Goal: Complete application form: Complete application form

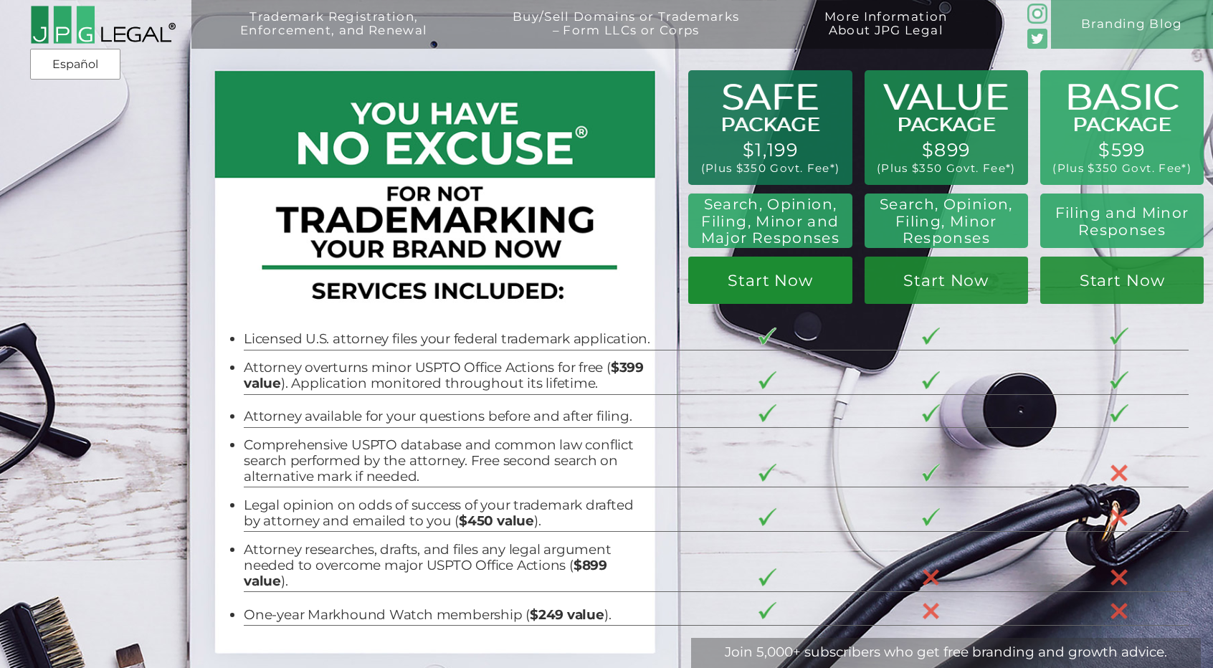
click at [865, 278] on link "Start Now" at bounding box center [946, 281] width 163 height 48
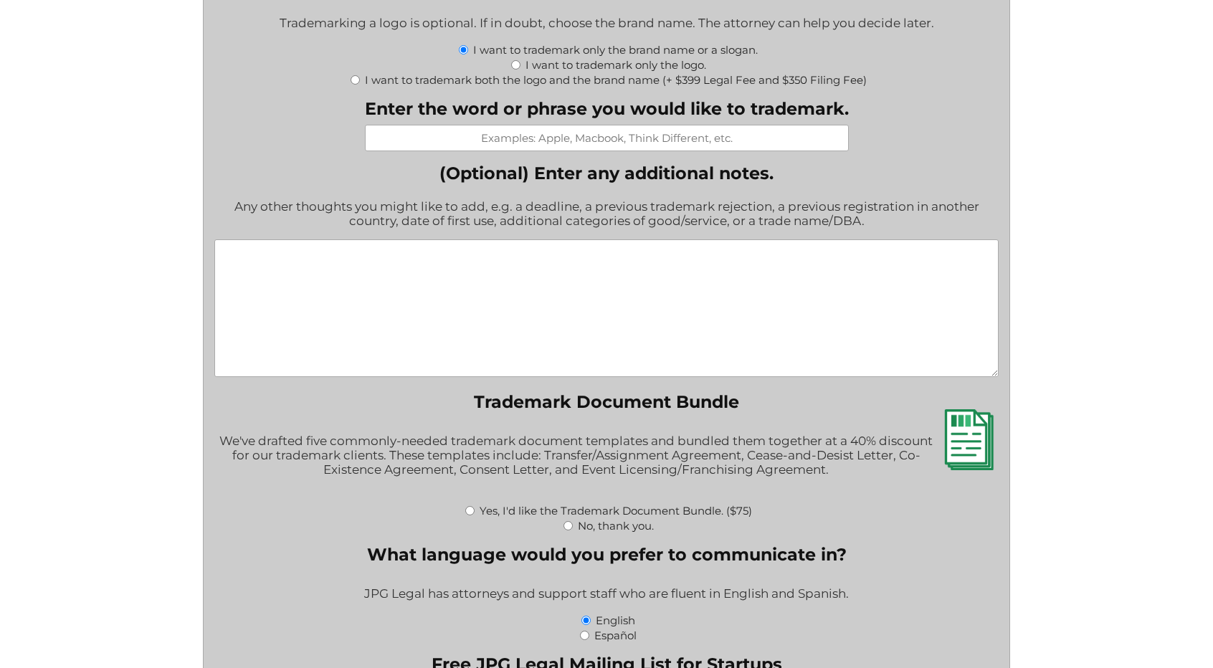
scroll to position [1434, 0]
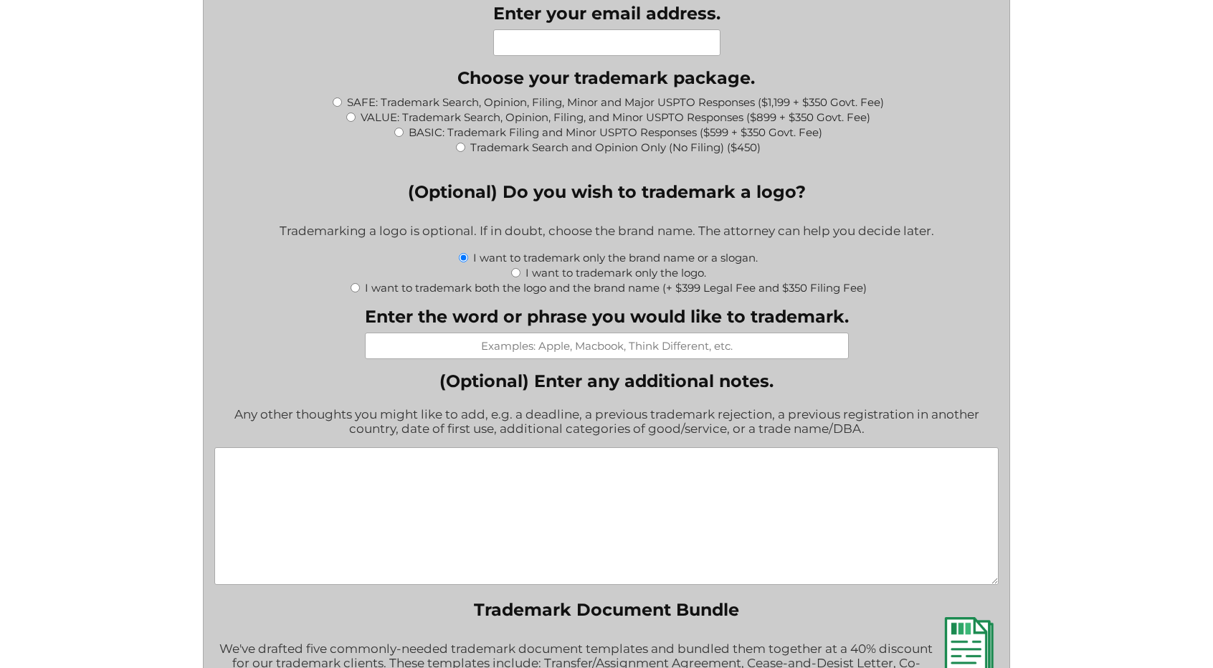
click at [576, 43] on input "Enter your email address." at bounding box center [606, 42] width 227 height 27
click at [619, 118] on label "VALUE: Trademark Search, Opinion, Filing, and Minor USPTO Responses ($899 + $35…" at bounding box center [616, 117] width 510 height 14
click at [356, 118] on input "VALUE: Trademark Search, Opinion, Filing, and Minor USPTO Responses ($899 + $35…" at bounding box center [350, 117] width 9 height 9
radio input "true"
type input "$1,249.00"
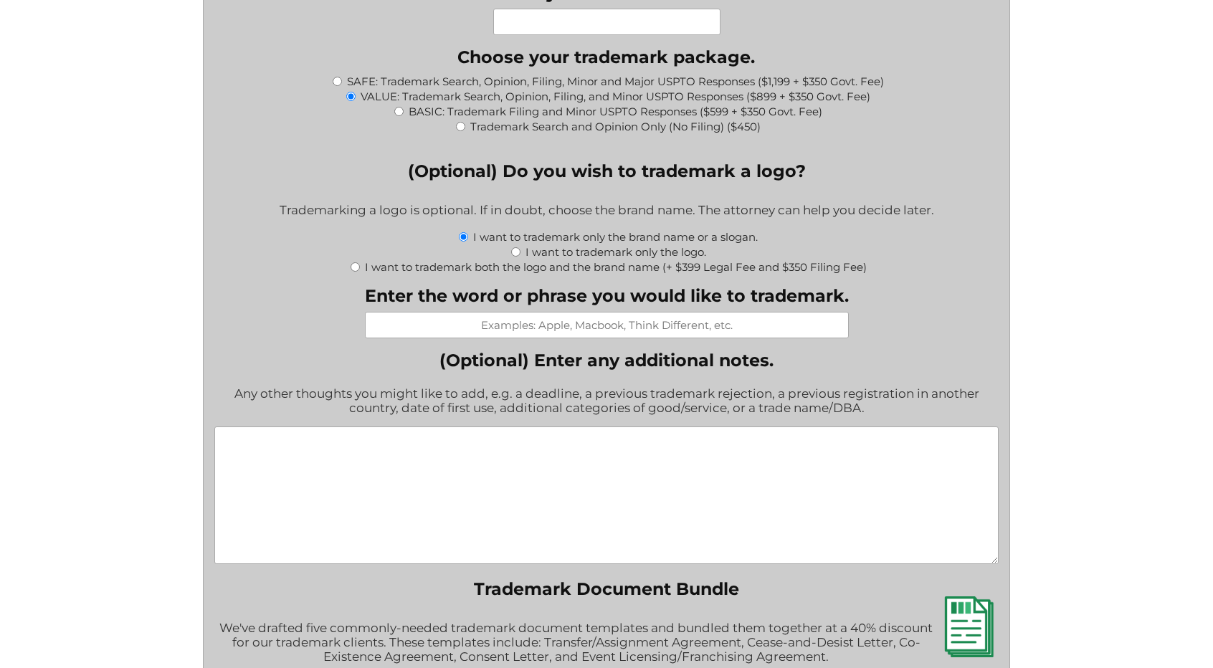
scroll to position [1506, 0]
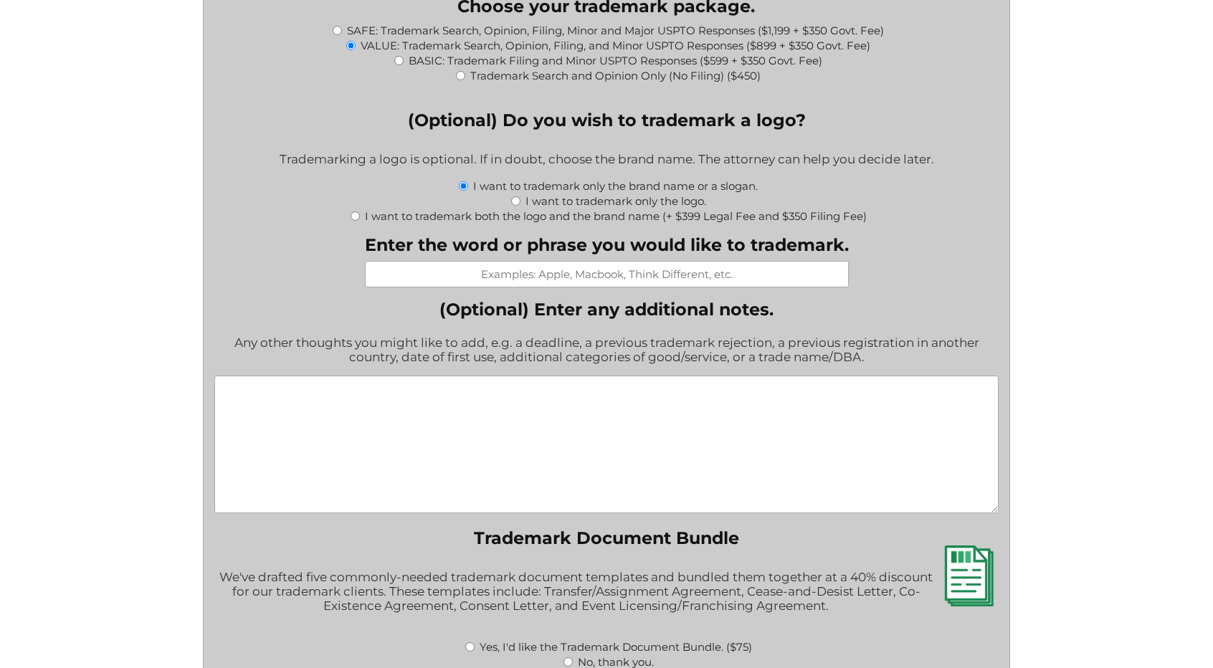
click at [353, 221] on input "I want to trademark both the logo and the brand name (+ $399 Legal Fee and $350…" at bounding box center [355, 216] width 9 height 9
radio input "true"
type input "$1,998.00"
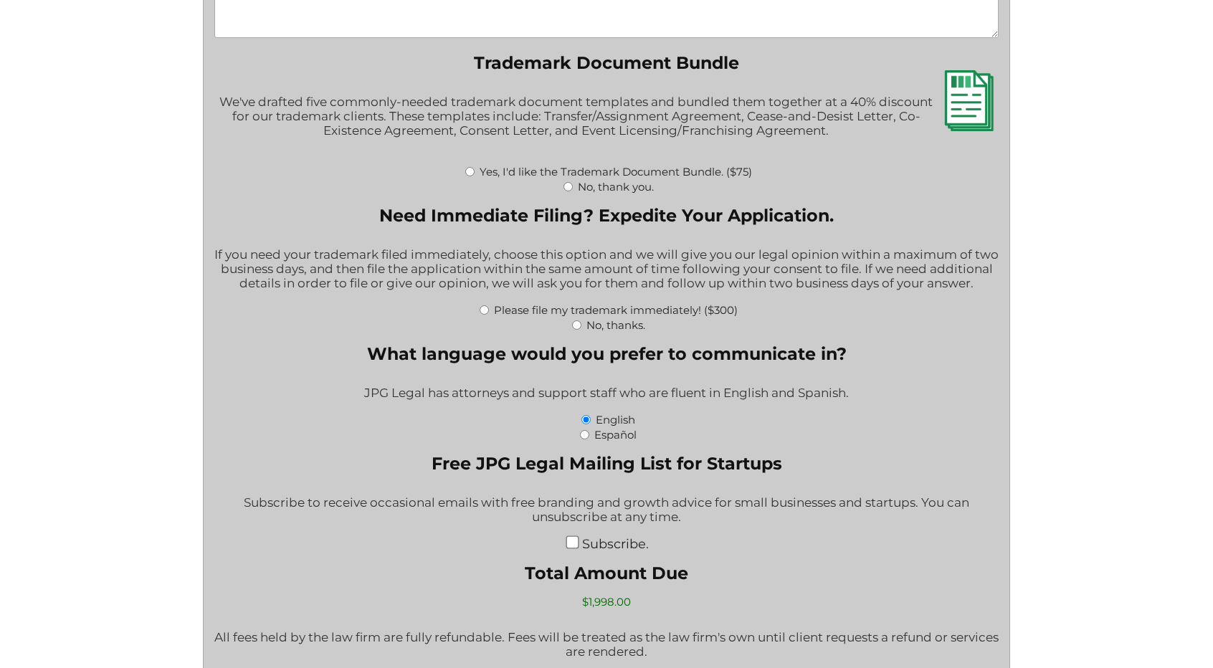
scroll to position [2079, 0]
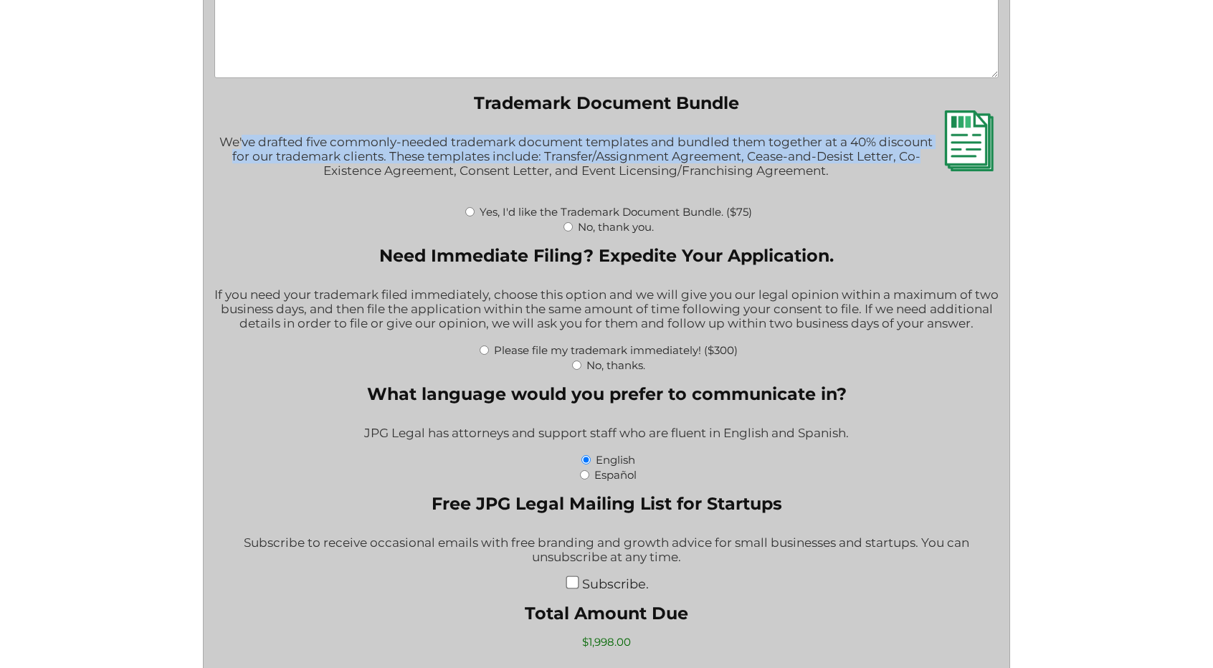
drag, startPoint x: 239, startPoint y: 154, endPoint x: 922, endPoint y: 160, distance: 682.6
click at [922, 160] on div "We've drafted five commonly-needed trademark document templates and bundled the…" at bounding box center [606, 164] width 785 height 78
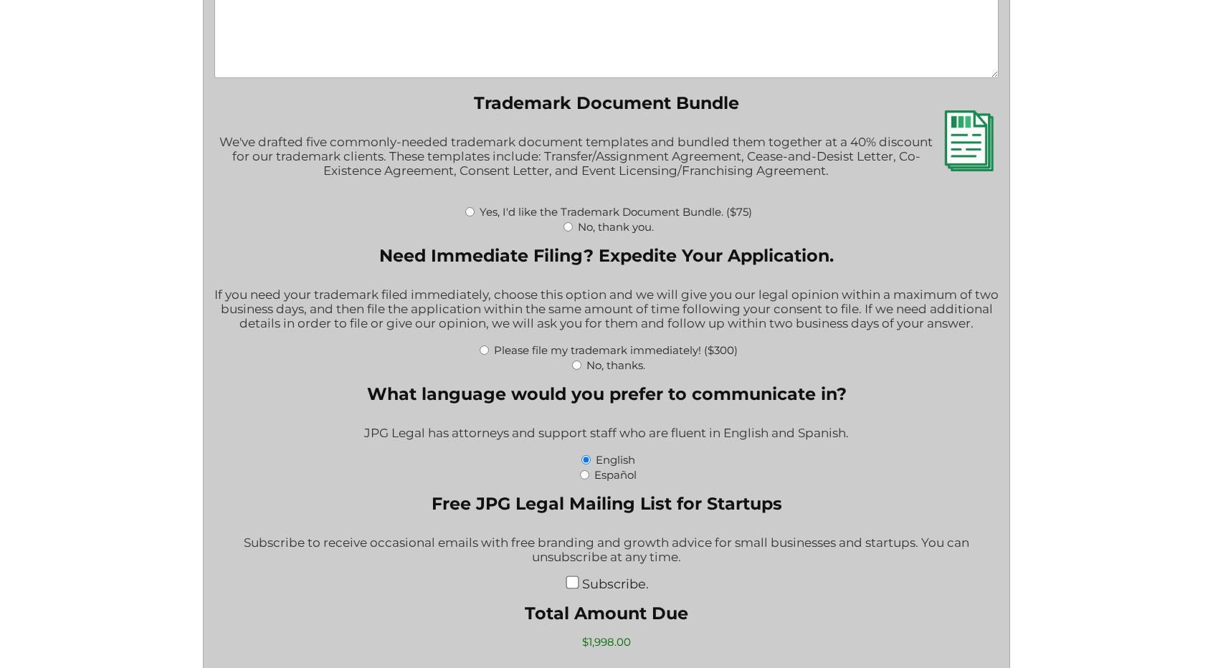
click at [868, 185] on div "We've drafted five commonly-needed trademark document templates and bundled the…" at bounding box center [606, 164] width 785 height 78
drag, startPoint x: 827, startPoint y: 184, endPoint x: 510, endPoint y: 171, distance: 317.2
click at [510, 171] on div "We've drafted five commonly-needed trademark document templates and bundled the…" at bounding box center [606, 164] width 785 height 78
click at [843, 181] on div "We've drafted five commonly-needed trademark document templates and bundled the…" at bounding box center [606, 164] width 785 height 78
click at [565, 232] on input "No, thank you." at bounding box center [568, 226] width 9 height 9
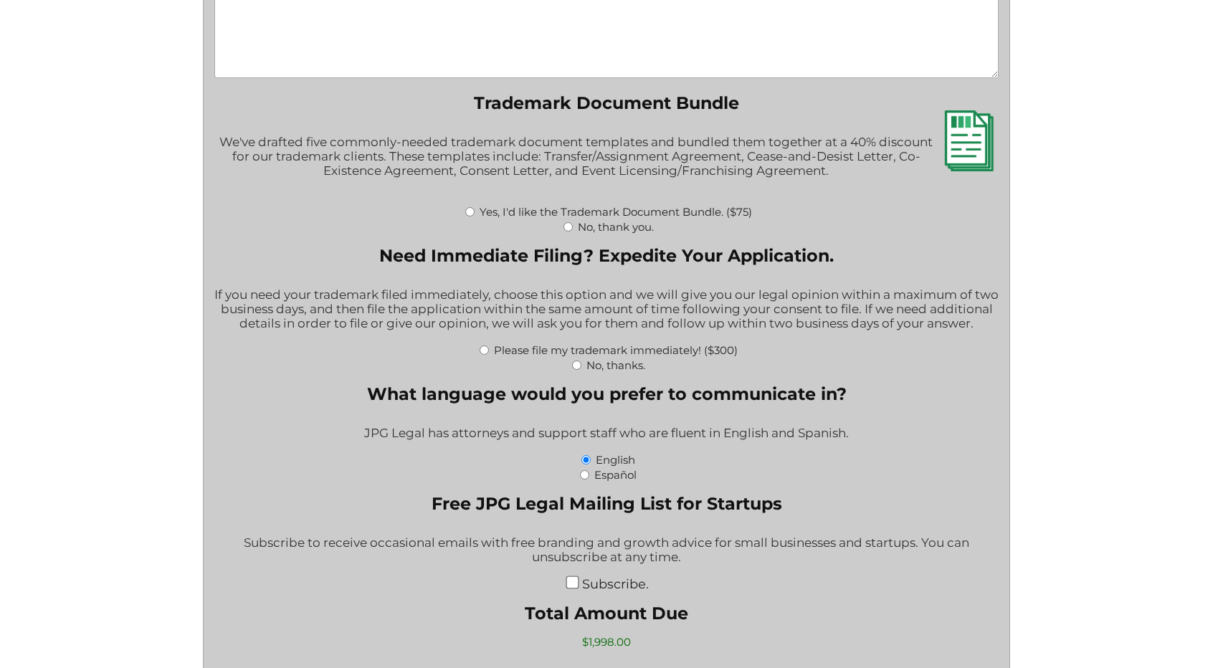
radio input "true"
click at [570, 372] on div "No, thanks." at bounding box center [606, 364] width 785 height 15
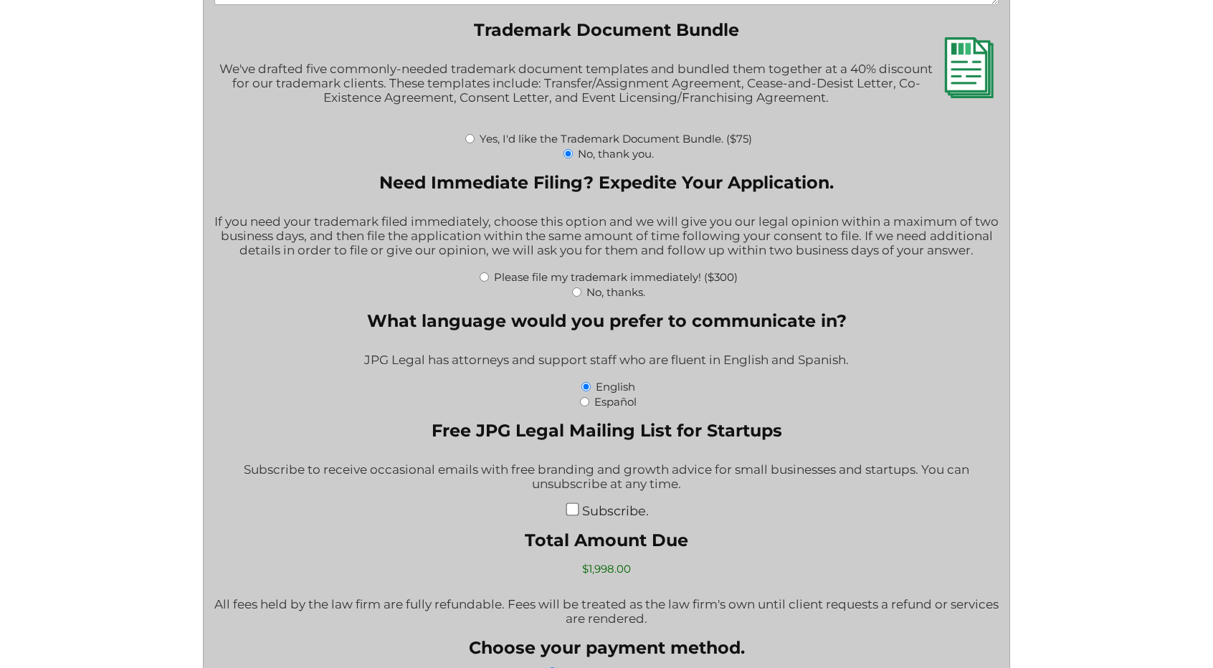
scroll to position [2151, 0]
click at [576, 298] on input "No, thanks." at bounding box center [576, 293] width 9 height 9
radio input "true"
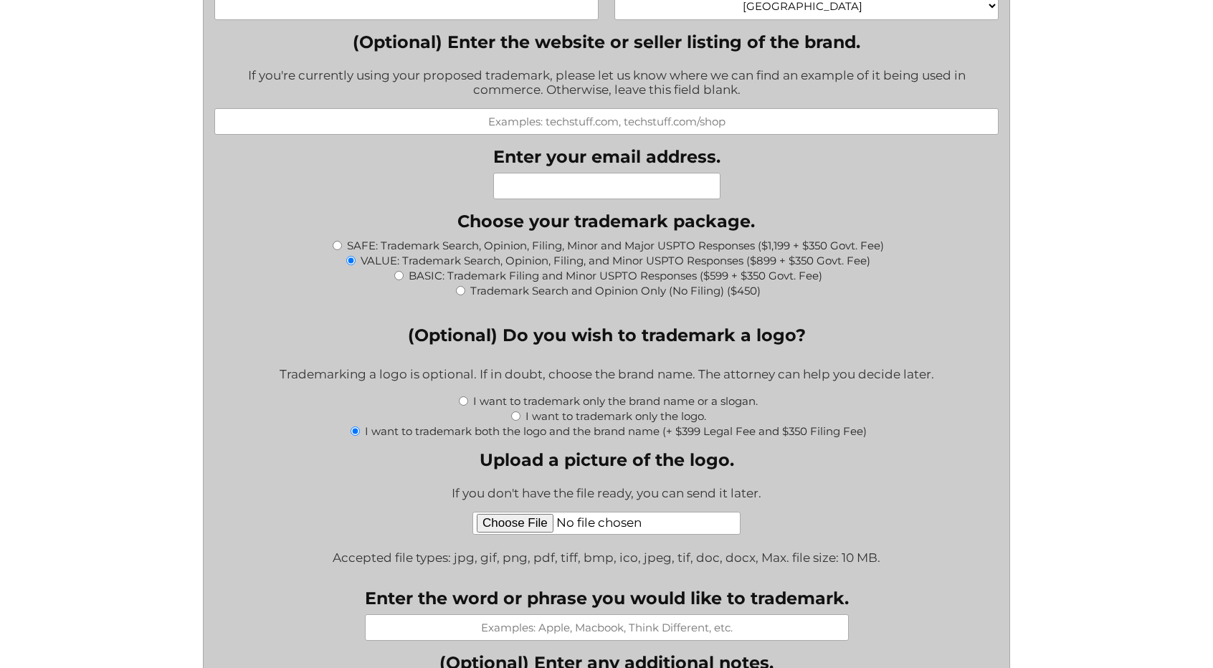
scroll to position [1434, 0]
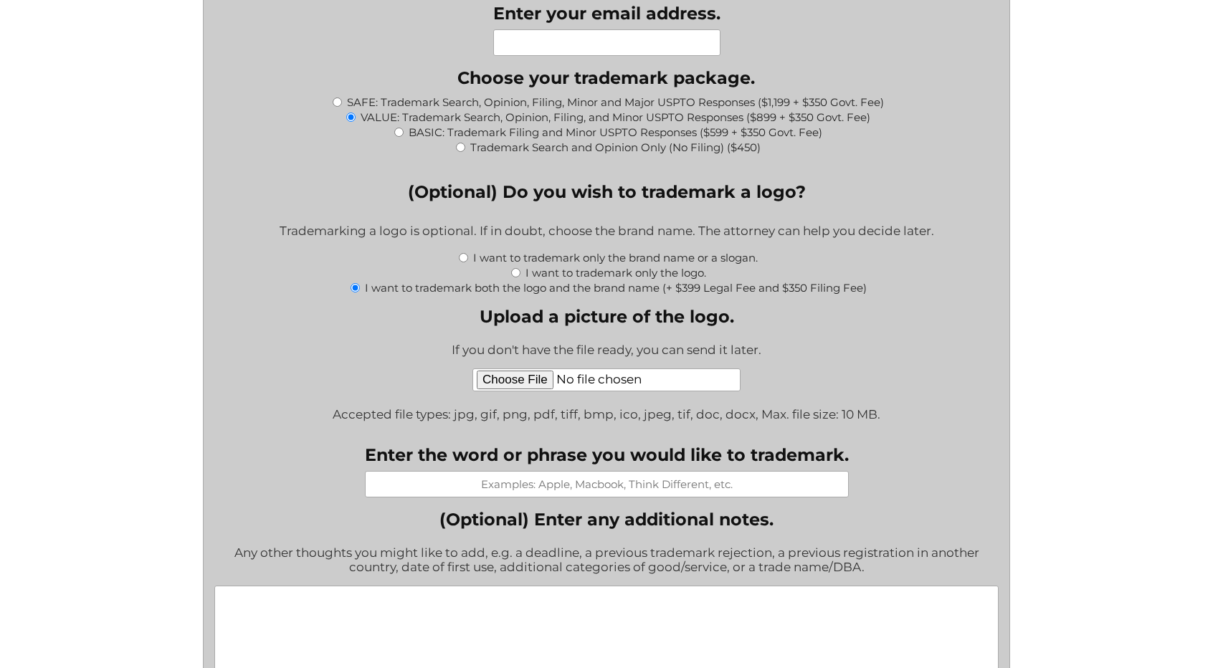
click at [516, 277] on input "I want to trademark only the logo." at bounding box center [515, 272] width 9 height 9
radio input "true"
type input "$1,249.00"
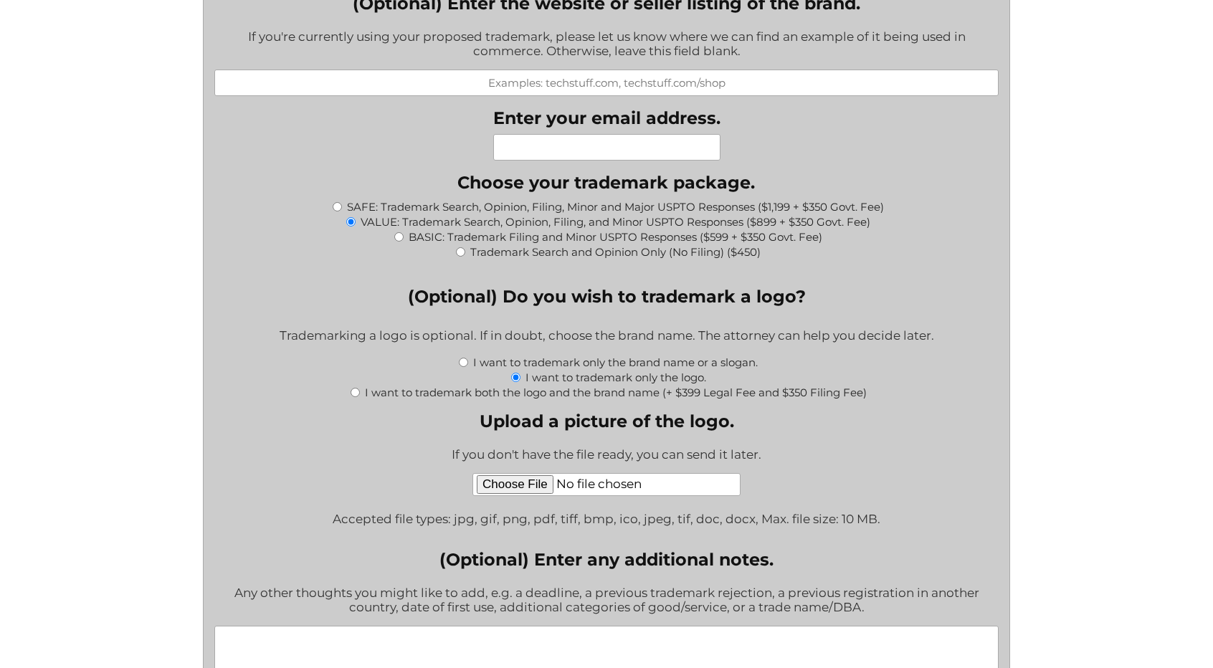
scroll to position [1304, 0]
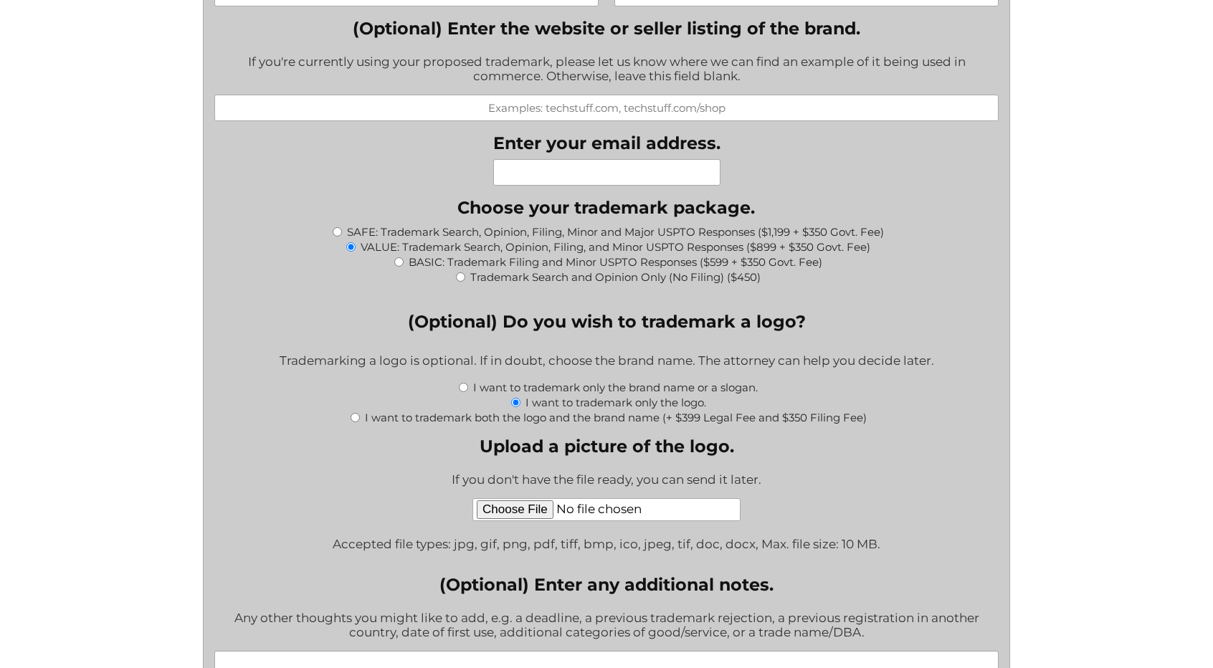
click at [469, 392] on div "I want to trademark only the brand name or a slogan." at bounding box center [606, 386] width 785 height 15
click at [460, 392] on input "I want to trademark only the brand name or a slogan." at bounding box center [463, 387] width 9 height 9
radio input "true"
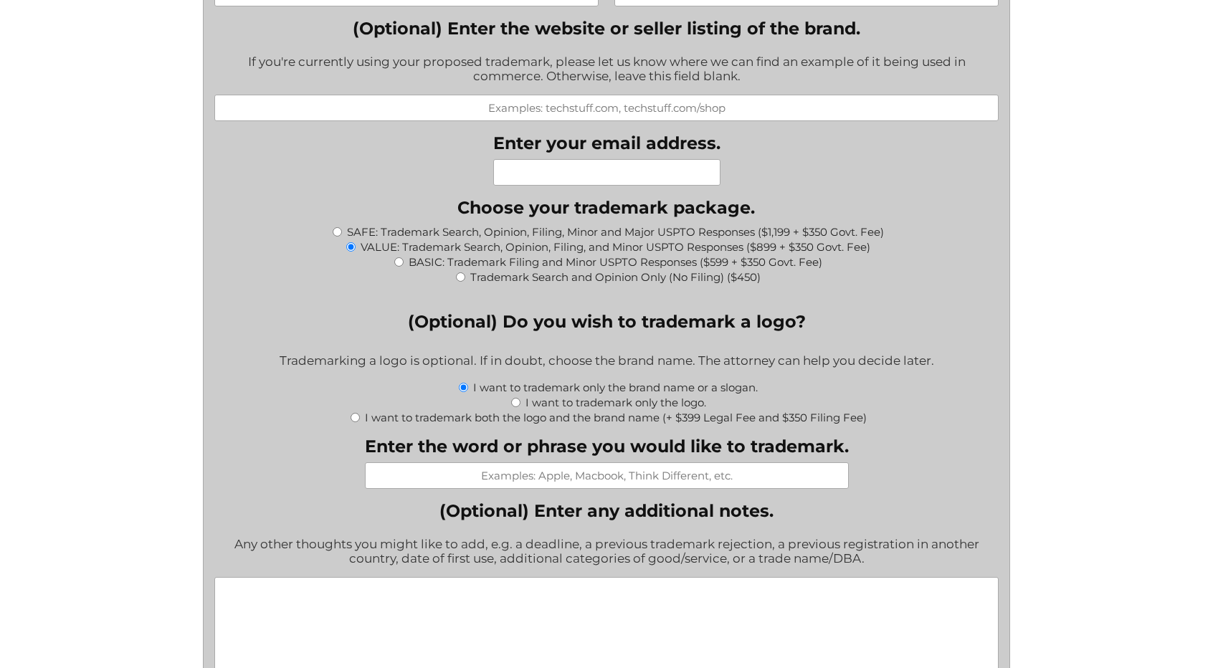
click at [355, 422] on input "I want to trademark both the logo and the brand name (+ $399 Legal Fee and $350…" at bounding box center [355, 417] width 9 height 9
radio input "true"
type input "$1,998.00"
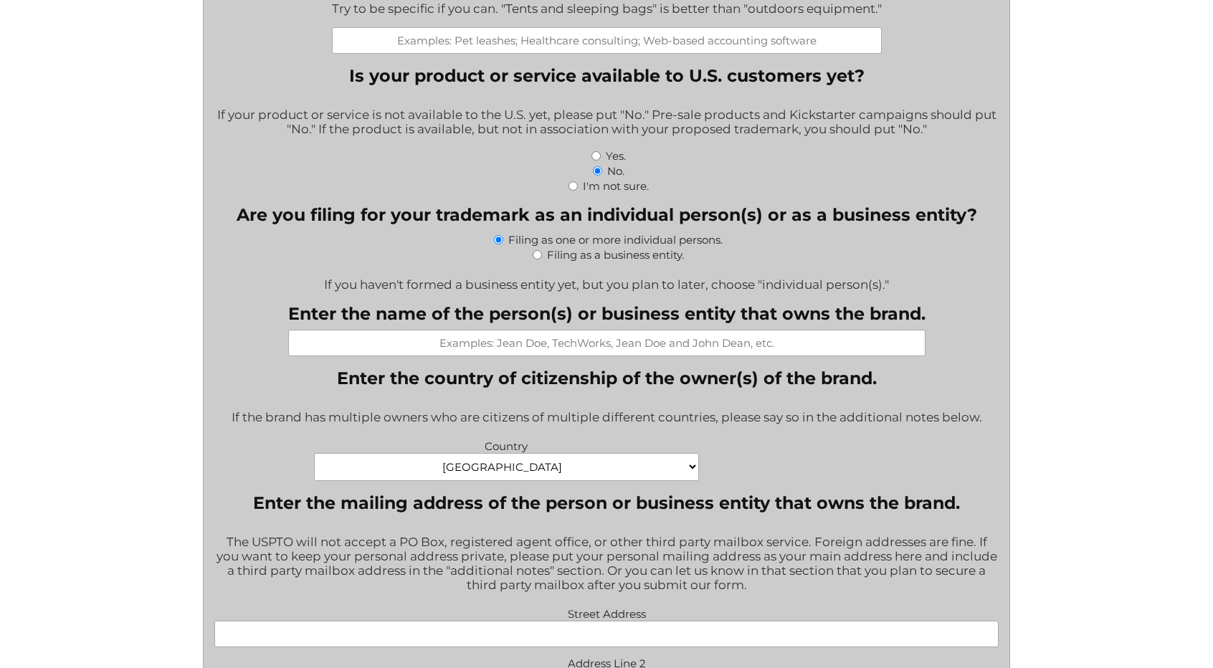
scroll to position [574, 0]
